Goal: Task Accomplishment & Management: Manage account settings

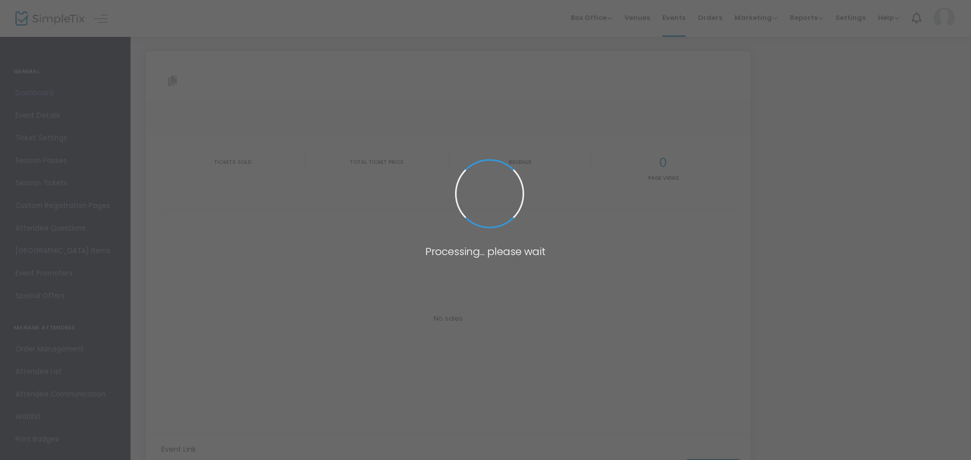
type input "[URL][DOMAIN_NAME]"
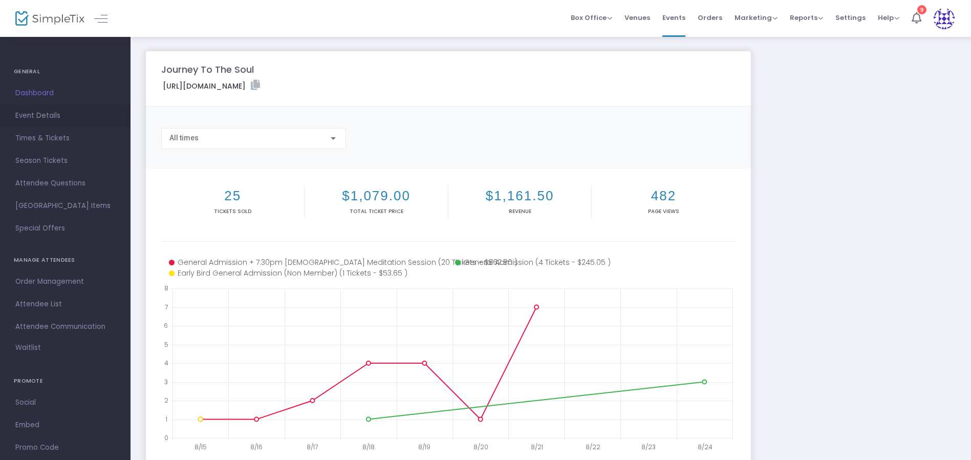
click at [50, 116] on span "Event Details" at bounding box center [65, 115] width 100 height 13
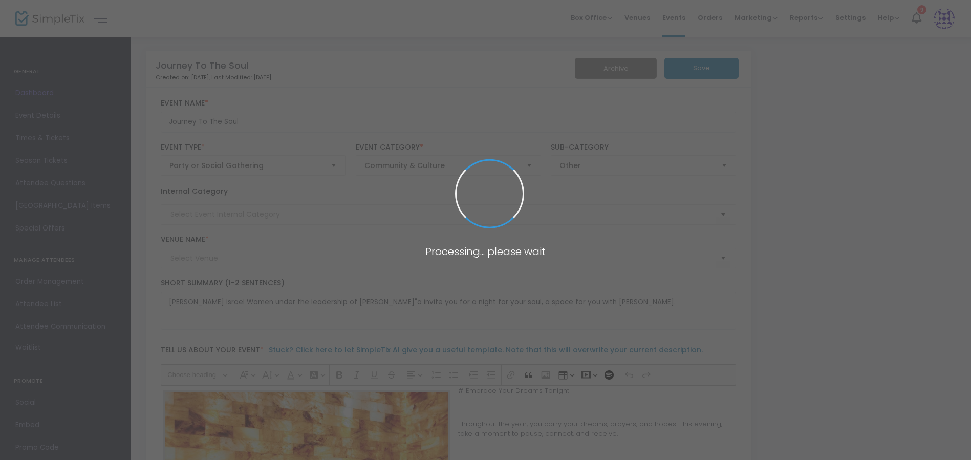
type input "[PERSON_NAME] Holistic"
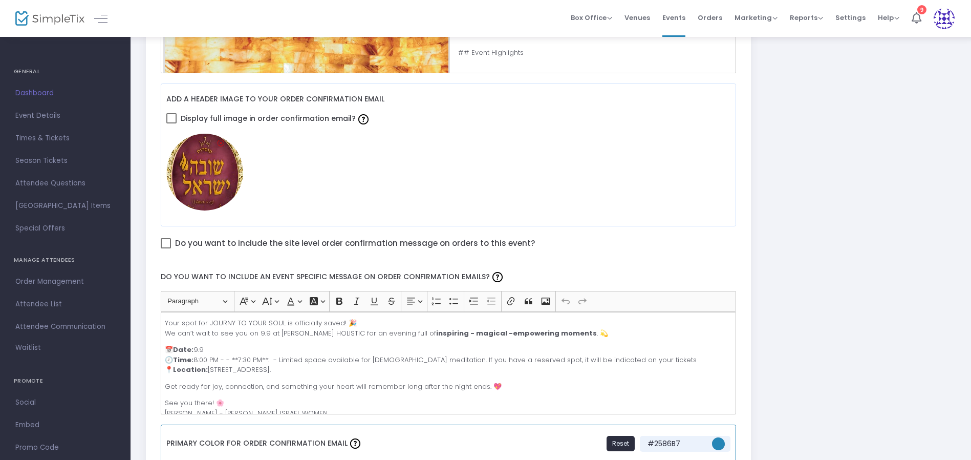
scroll to position [587, 0]
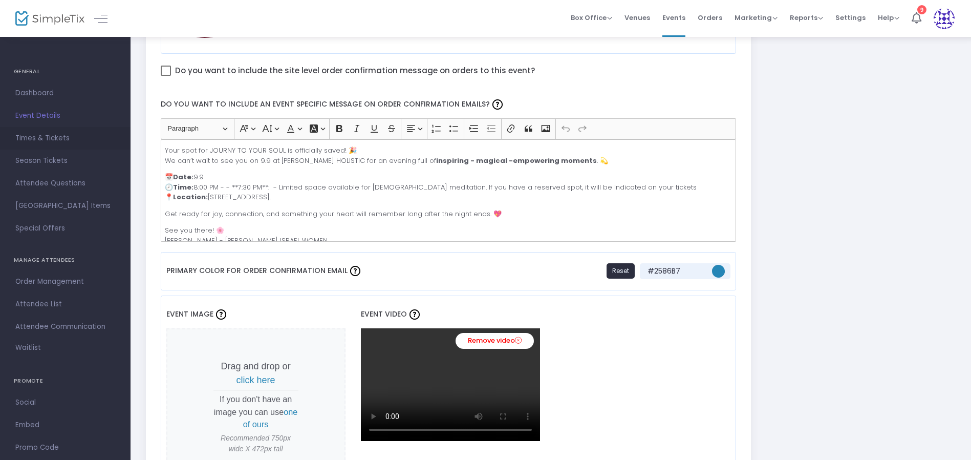
click at [54, 134] on span "Times & Tickets" at bounding box center [65, 138] width 100 height 13
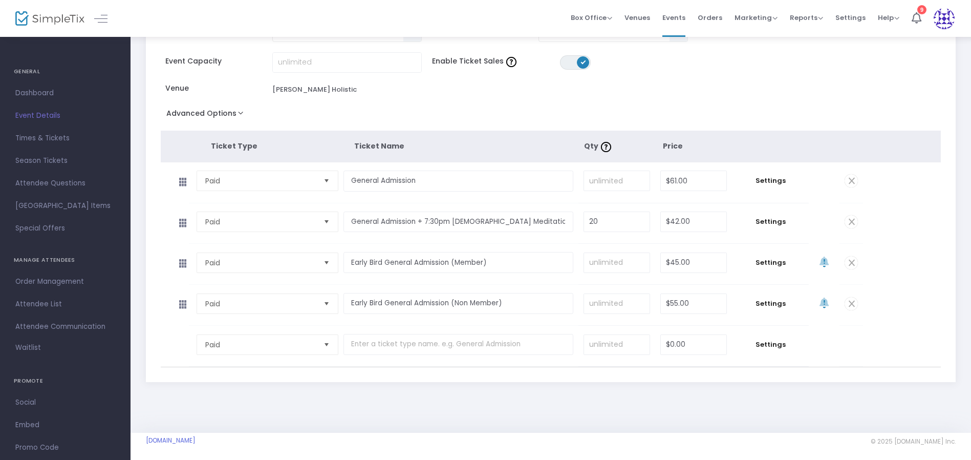
scroll to position [83, 0]
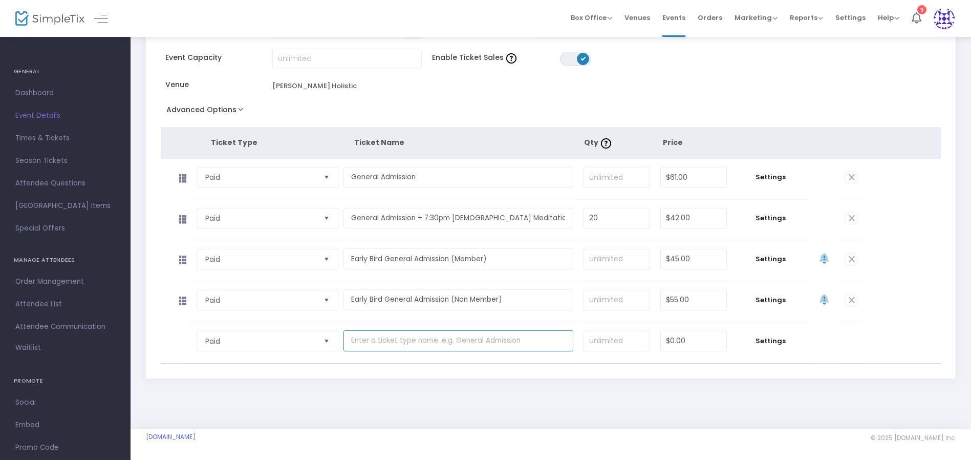
click at [447, 335] on input "text" at bounding box center [458, 340] width 230 height 21
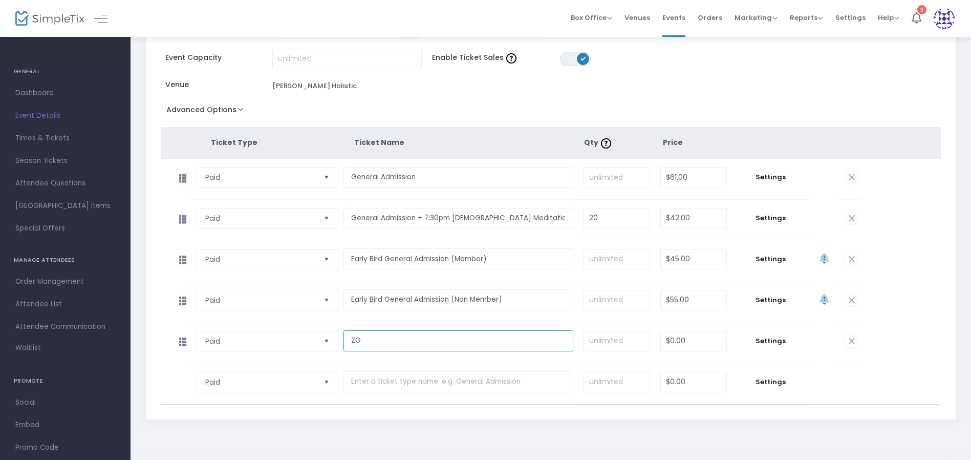
type input "Z"
type input "Regular General Admission"
click at [675, 341] on input "0" at bounding box center [694, 340] width 66 height 19
type input "$75.00"
click at [762, 352] on td "Settings" at bounding box center [770, 342] width 77 height 40
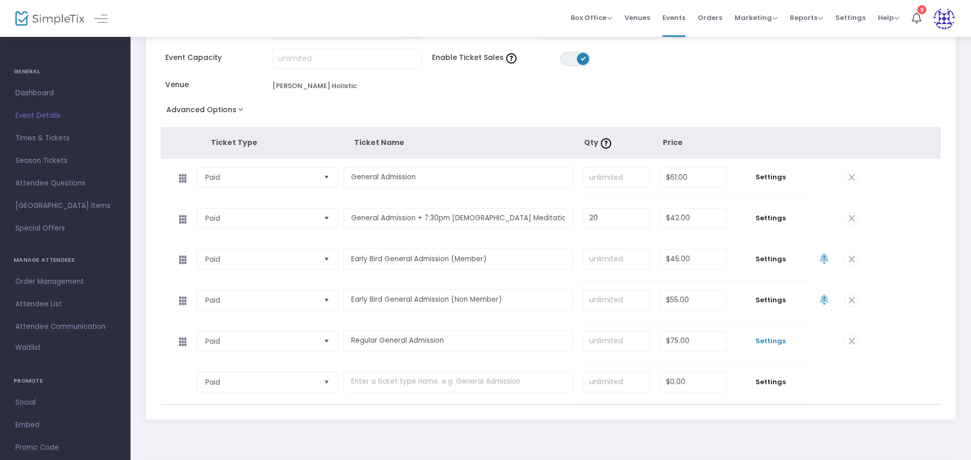
click at [767, 341] on span "Settings" at bounding box center [770, 341] width 67 height 10
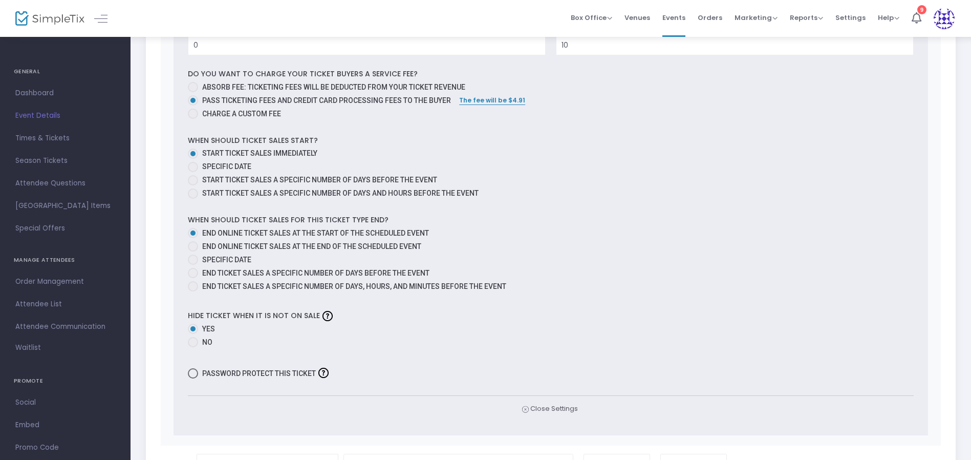
scroll to position [604, 0]
click at [193, 184] on span at bounding box center [193, 182] width 10 height 10
click at [193, 187] on input "Start ticket sales a specific number of days before the event" at bounding box center [192, 187] width 1 height 1
radio input "true"
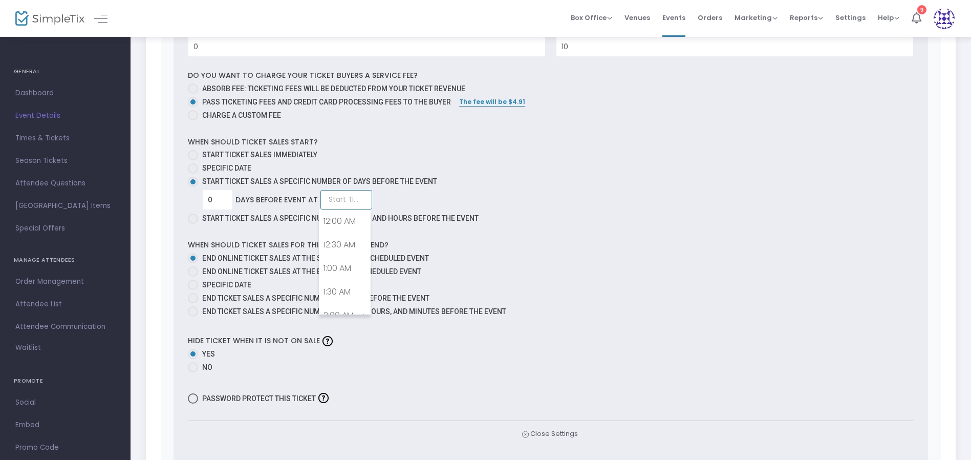
click at [355, 199] on input at bounding box center [346, 199] width 52 height 19
click at [349, 273] on link "8:00 PM" at bounding box center [344, 275] width 51 height 24
type input "8:00 PM"
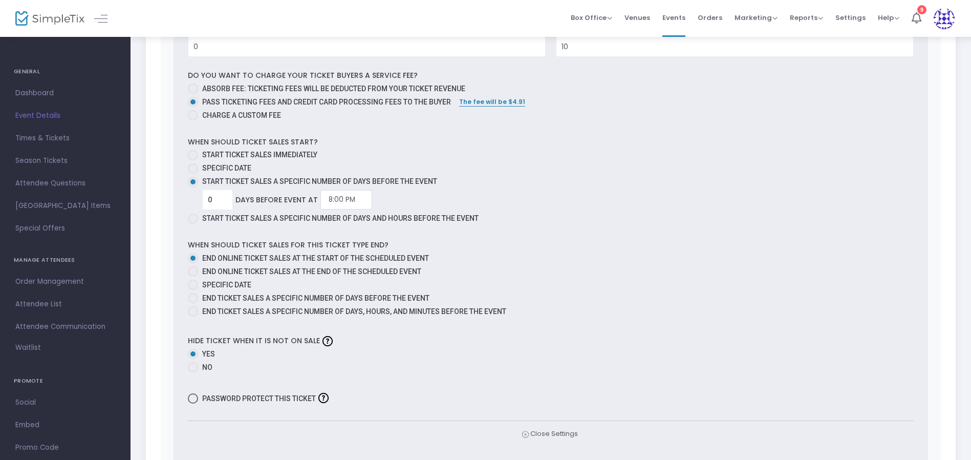
click at [365, 239] on div "When should ticket sales start? Start ticket sales immediately Specific Date St…" at bounding box center [551, 228] width 726 height 183
click at [192, 369] on span at bounding box center [193, 367] width 10 height 10
click at [192, 372] on input "No" at bounding box center [192, 372] width 1 height 1
radio input "true"
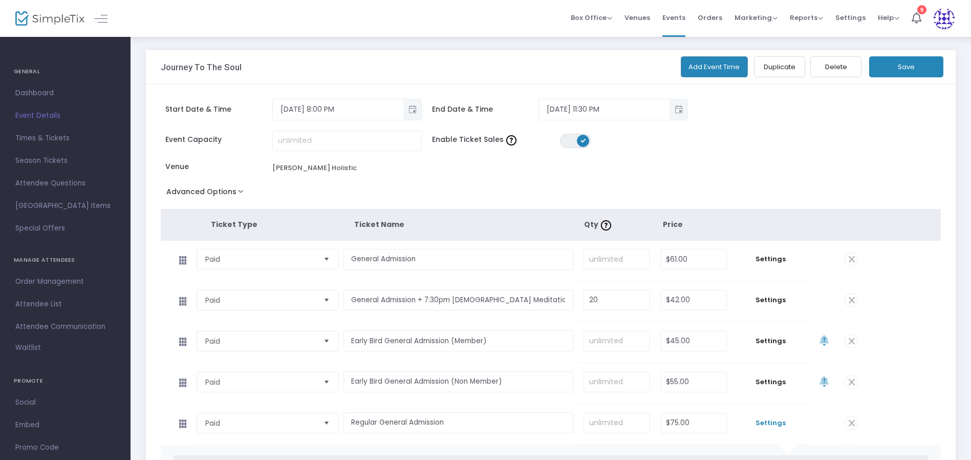
scroll to position [0, 0]
click at [911, 59] on button "Save" at bounding box center [906, 67] width 74 height 21
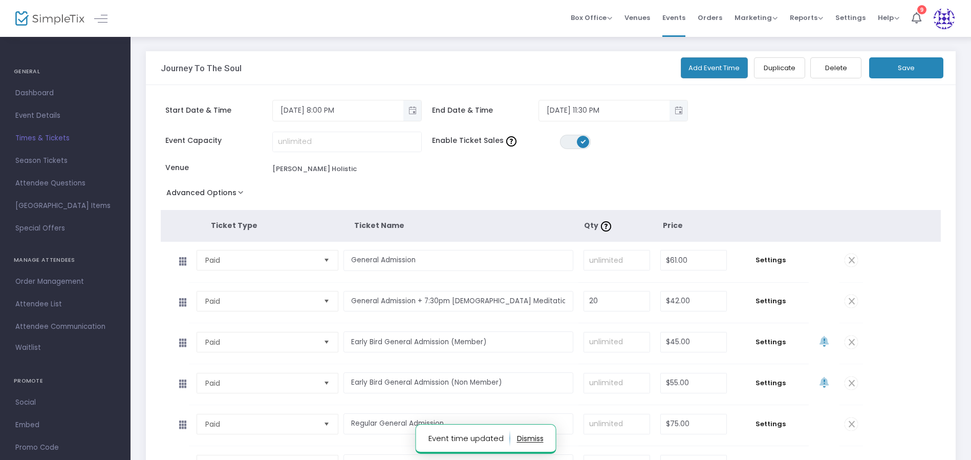
click at [52, 139] on span "Times & Tickets" at bounding box center [65, 138] width 100 height 13
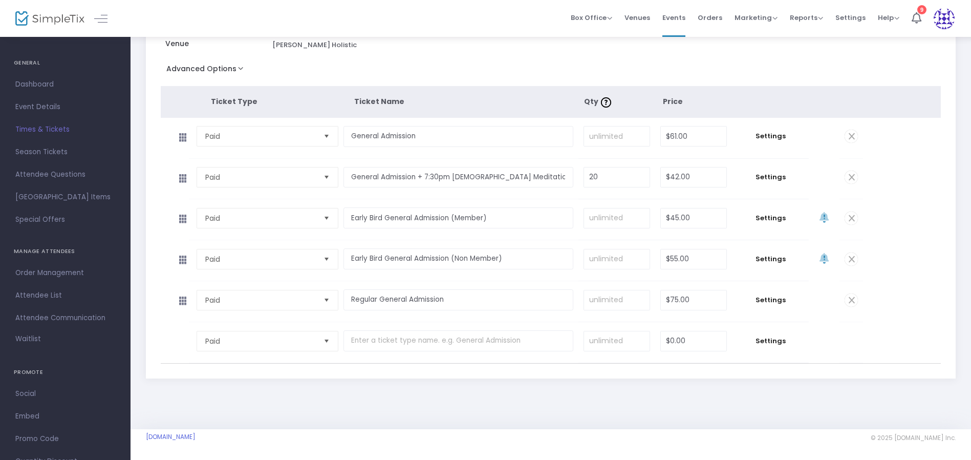
scroll to position [44, 0]
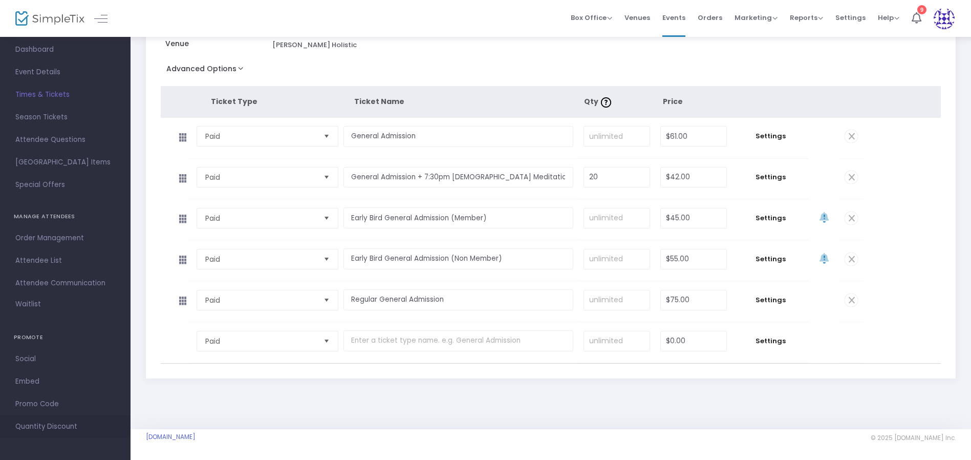
click at [63, 422] on span "Quantity Discount" at bounding box center [65, 426] width 100 height 13
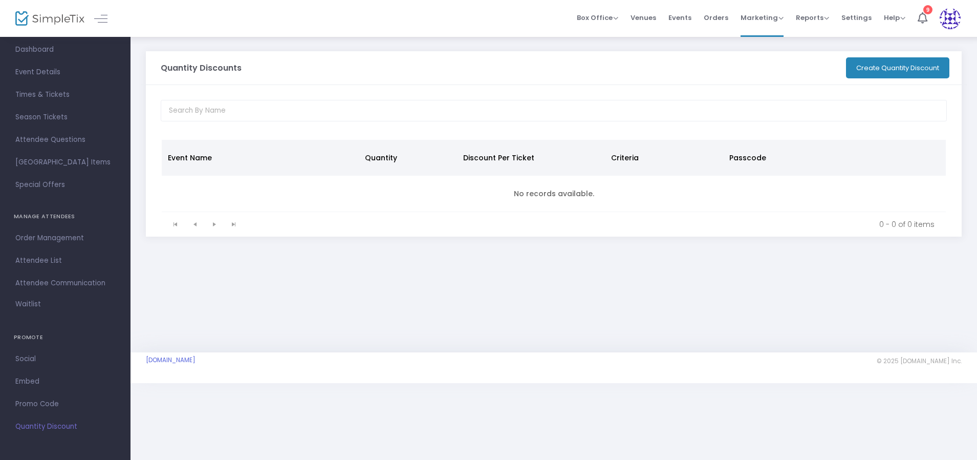
click at [891, 80] on div "Quantity Discounts Create Quantity Discount" at bounding box center [554, 68] width 826 height 34
click at [892, 69] on button "Create Quantity Discount" at bounding box center [897, 67] width 103 height 21
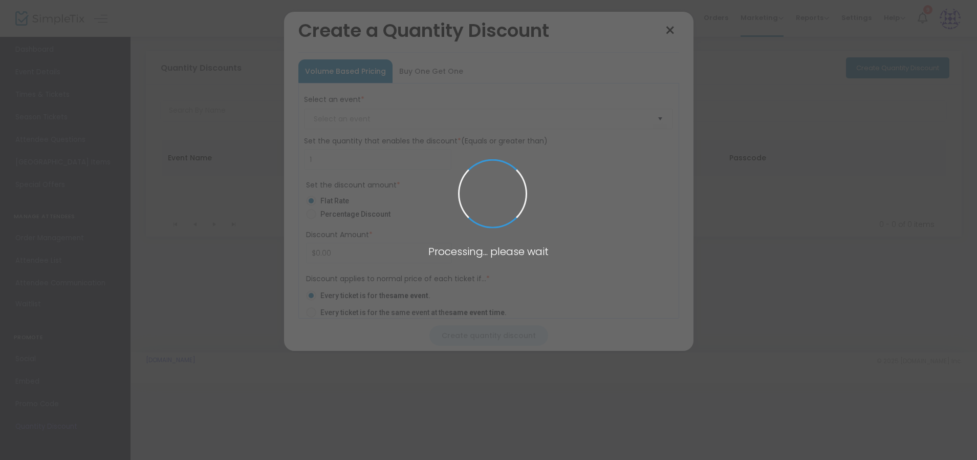
type input "Journey To The Soul"
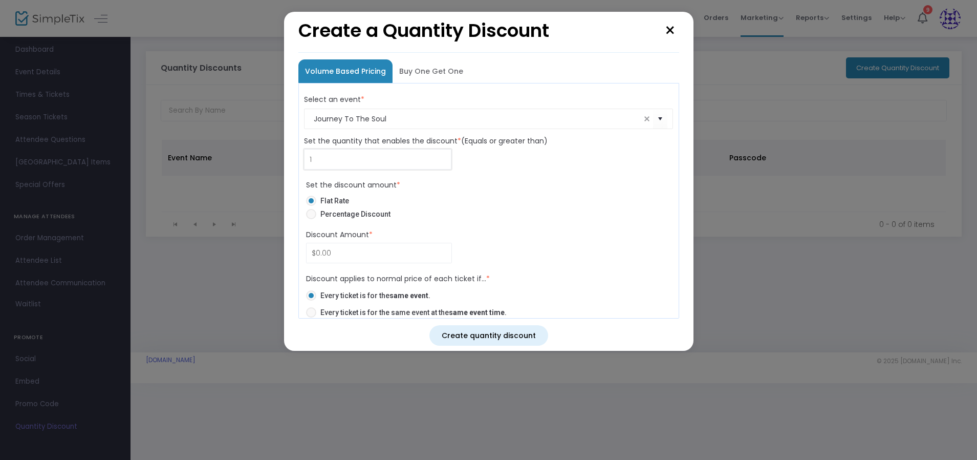
click at [357, 160] on input "1" at bounding box center [378, 158] width 146 height 19
type input "5"
click at [342, 256] on input "0" at bounding box center [379, 252] width 145 height 19
type input "$16.00"
click at [494, 212] on label "Percentage Discount" at bounding box center [484, 214] width 357 height 10
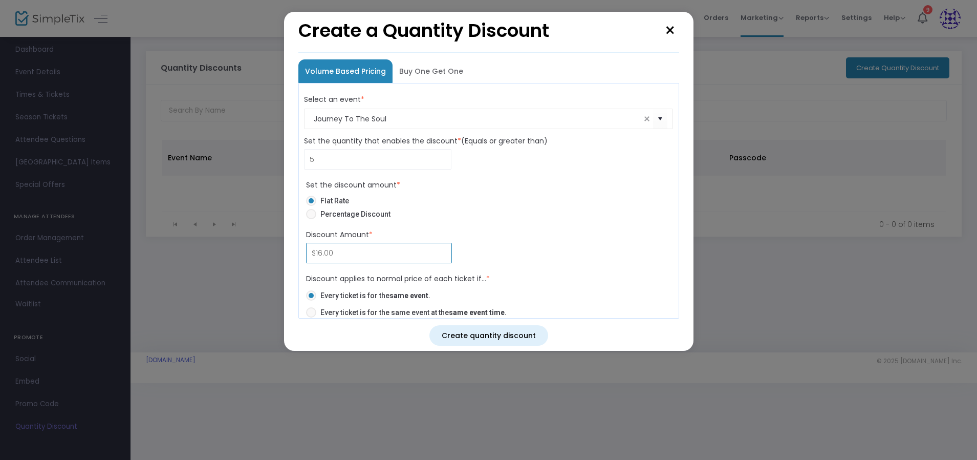
click at [311, 219] on input "Percentage Discount" at bounding box center [311, 219] width 1 height 1
radio input "true"
type input "16.00%"
click at [312, 203] on span "Discount type selection" at bounding box center [311, 201] width 10 height 10
click at [311, 206] on input "Flat Rate" at bounding box center [311, 206] width 1 height 1
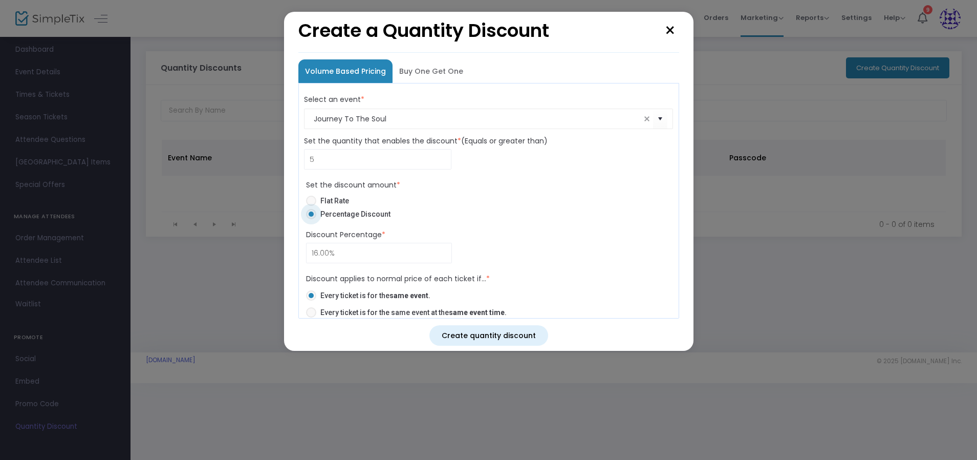
radio input "true"
type input "$16.00"
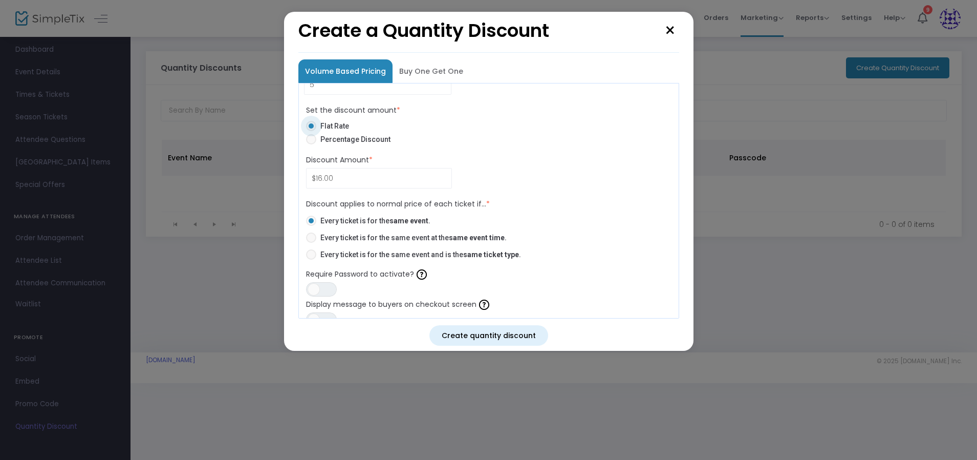
scroll to position [94, 0]
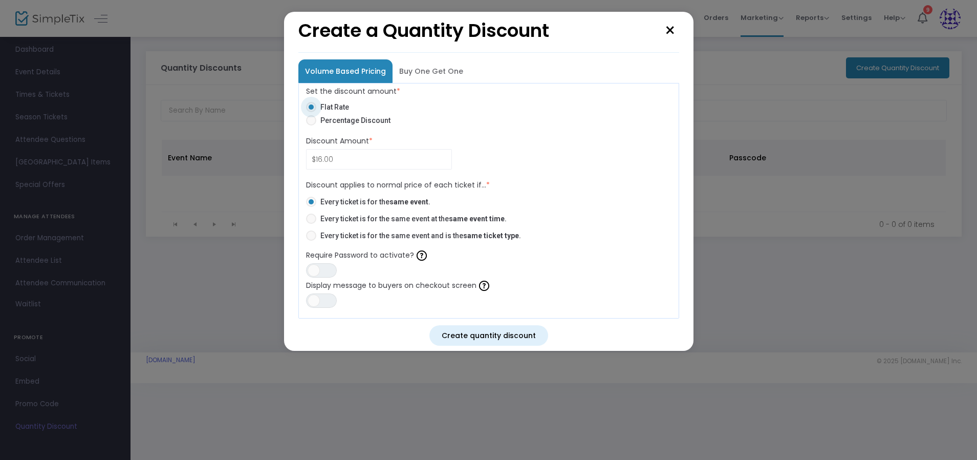
click at [311, 239] on span "Discount application rules" at bounding box center [311, 235] width 10 height 10
click at [311, 241] on input "Every ticket is for the same event and is the same ticket type ." at bounding box center [311, 241] width 1 height 1
radio input "true"
click at [501, 336] on button "Create quantity discount" at bounding box center [488, 335] width 119 height 20
radio input "false"
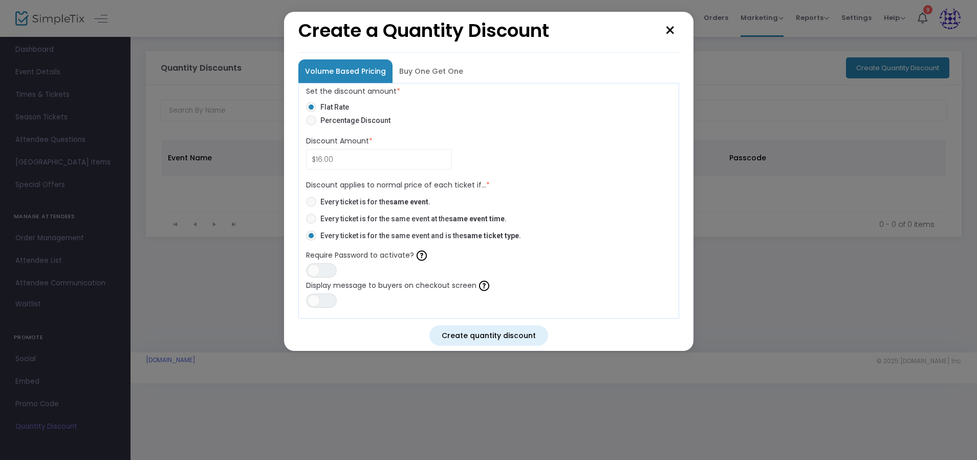
radio input "false"
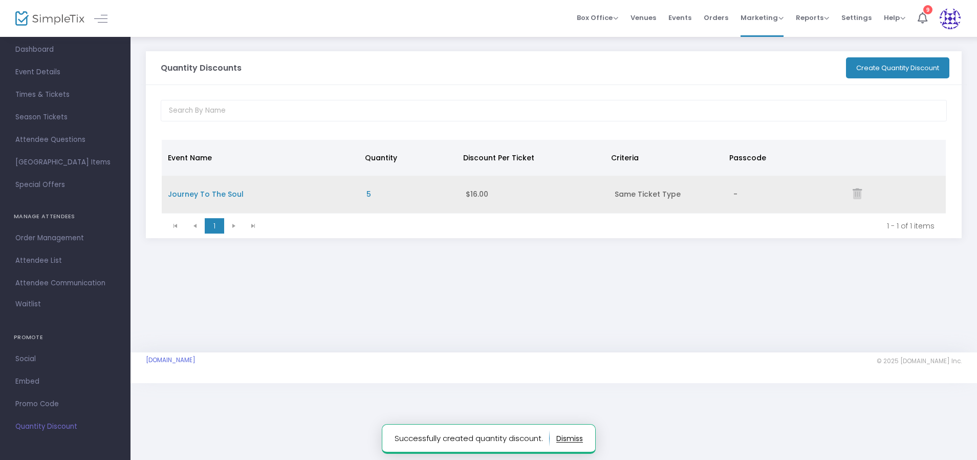
click at [198, 197] on span "Journey To The Soul" at bounding box center [206, 194] width 76 height 10
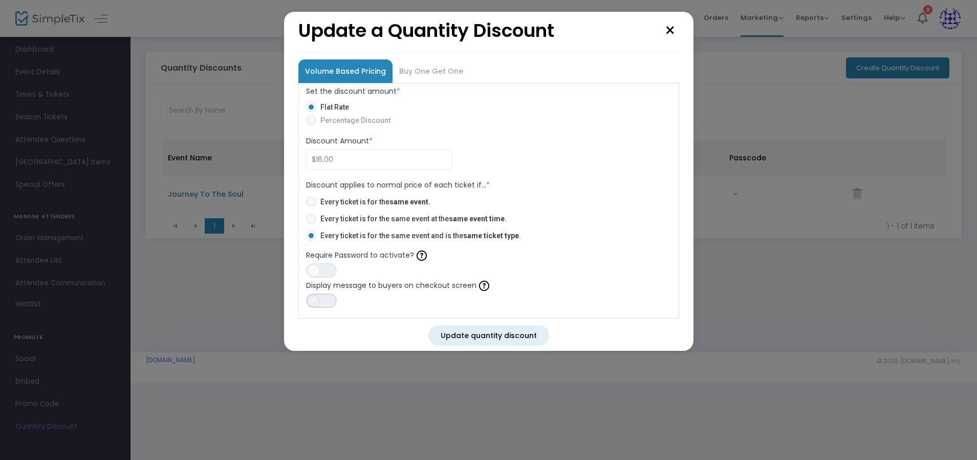
click at [320, 303] on span "ON OFF" at bounding box center [321, 300] width 31 height 14
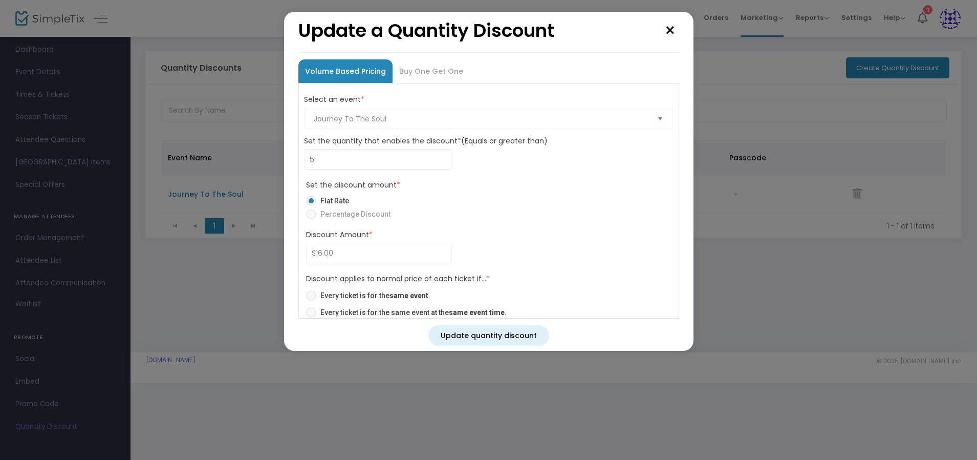
click at [627, 111] on div "Select an event * Journey To The Soul Event is required." at bounding box center [489, 111] width 376 height 41
click at [654, 129] on div "Select an event * Journey To The Soul Event is required." at bounding box center [489, 111] width 376 height 41
click at [651, 122] on div "Select an event * Journey To The Soul Event is required." at bounding box center [489, 111] width 376 height 41
click at [659, 117] on div "Select an event * Journey To The Soul Event is required." at bounding box center [489, 111] width 376 height 41
click at [657, 117] on div "Select an event * Journey To The Soul Event is required." at bounding box center [489, 111] width 376 height 41
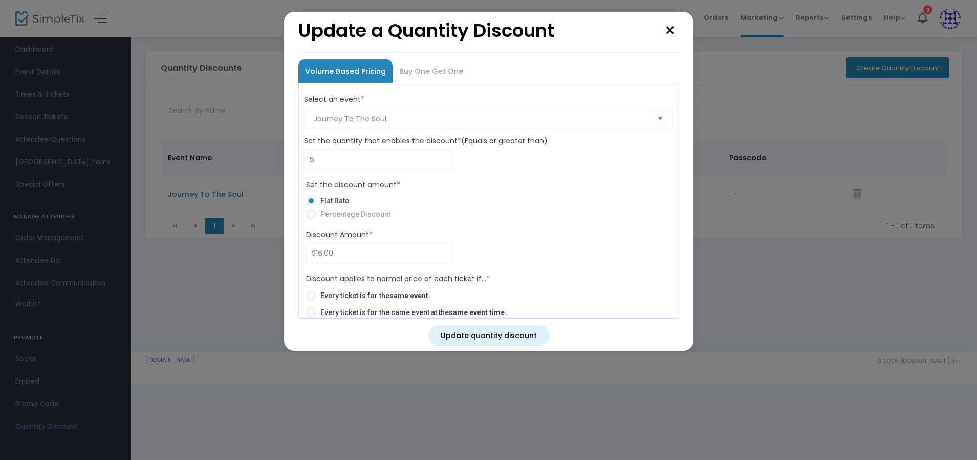
click at [529, 223] on div "Set the discount amount * Flat Rate Percentage Discount Discount Amount * $16.0…" at bounding box center [488, 222] width 365 height 84
click at [673, 32] on button "×" at bounding box center [670, 31] width 18 height 28
radio input "false"
